Goal: Task Accomplishment & Management: Manage account settings

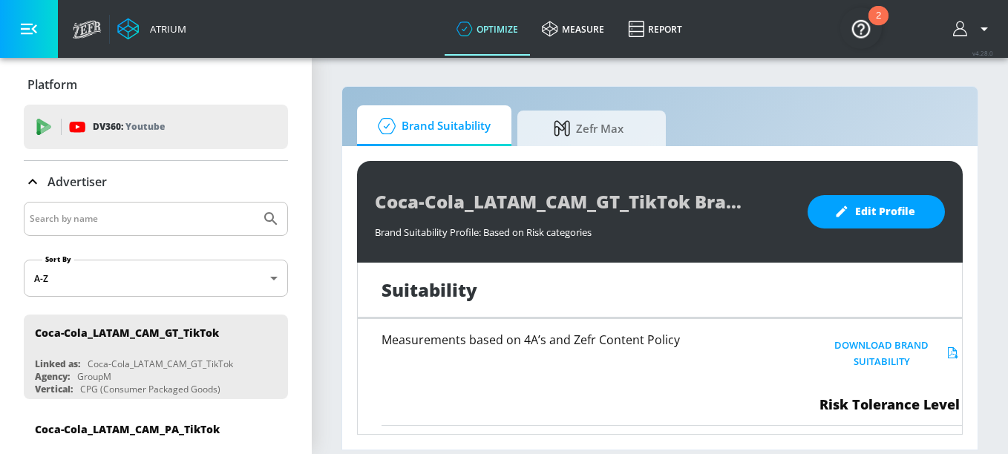
click at [986, 24] on icon "button" at bounding box center [984, 29] width 18 height 18
click at [930, 62] on div "Logout" at bounding box center [929, 69] width 125 height 18
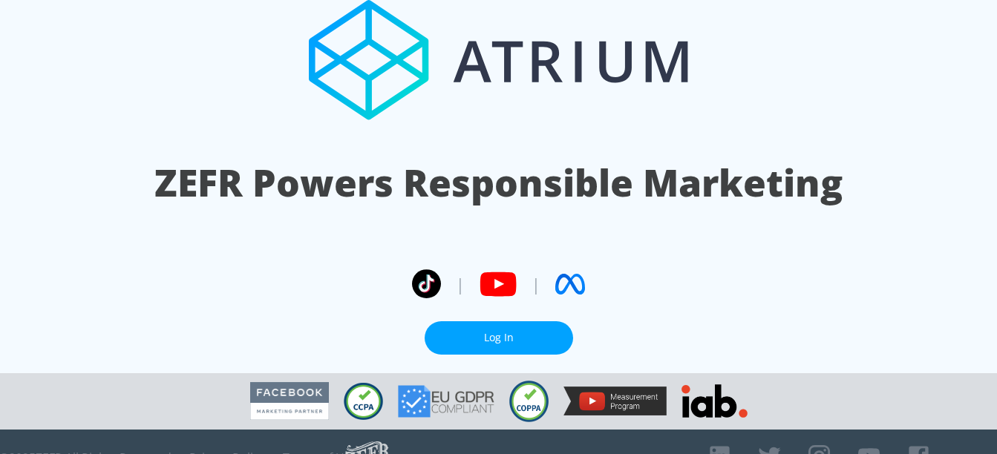
click at [478, 321] on link "Log In" at bounding box center [499, 337] width 148 height 33
click at [494, 321] on link "Log In" at bounding box center [499, 337] width 148 height 33
